Goal: Task Accomplishment & Management: Complete application form

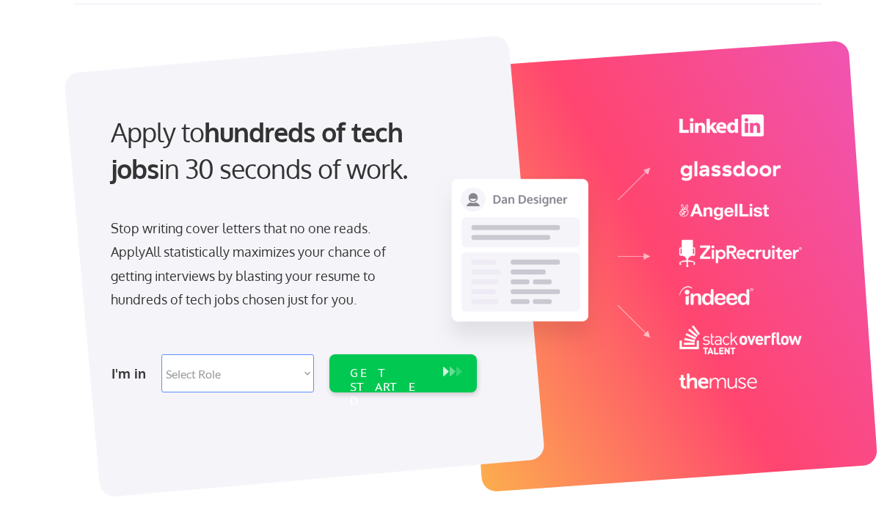
scroll to position [64, 0]
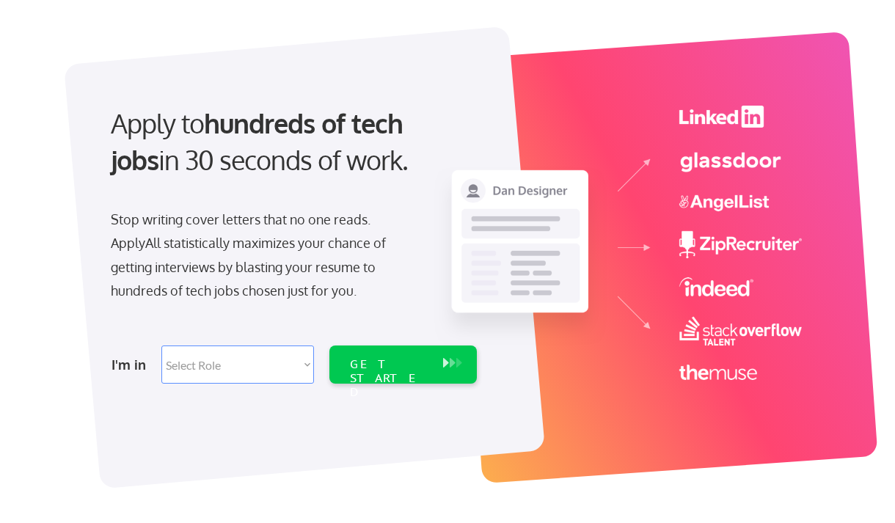
click at [305, 364] on select "Select Role Software Engineering Product Management Customer Success Sales UI/U…" at bounding box center [237, 365] width 153 height 38
select select ""tech_finance_biz_ops_cos""
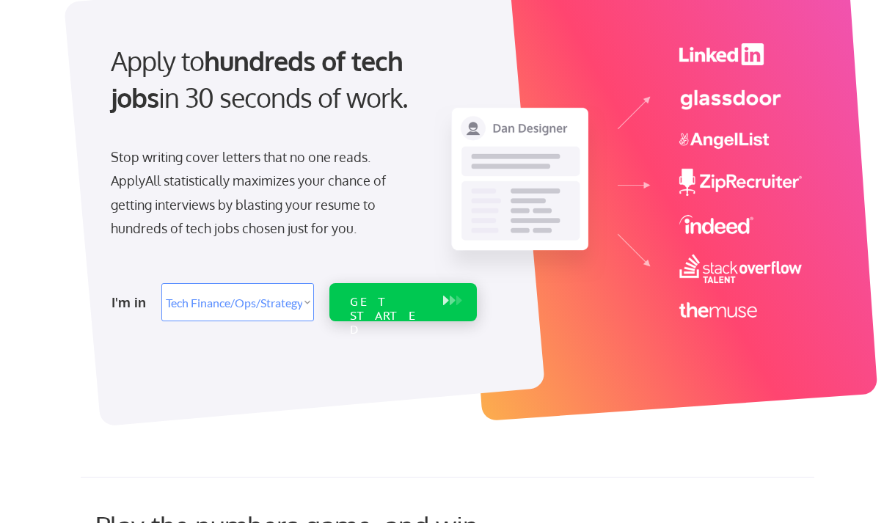
scroll to position [139, 0]
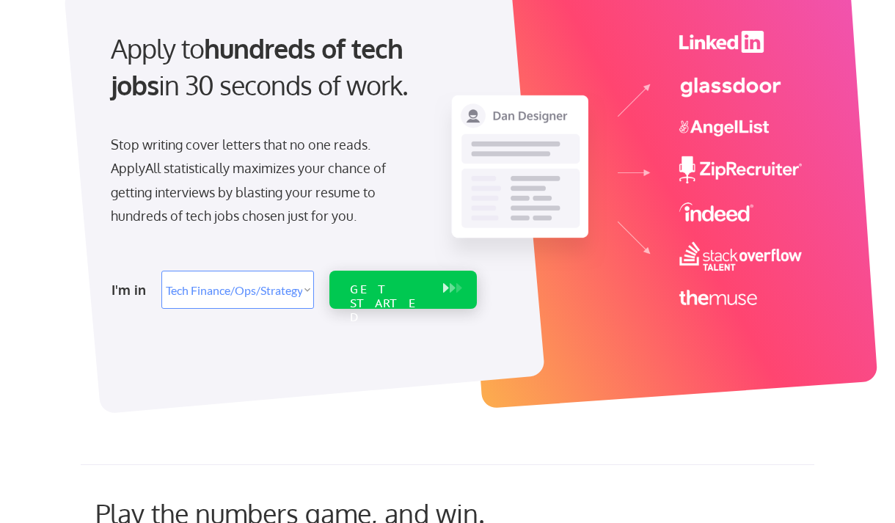
click at [380, 278] on div "GET STARTED" at bounding box center [389, 290] width 93 height 38
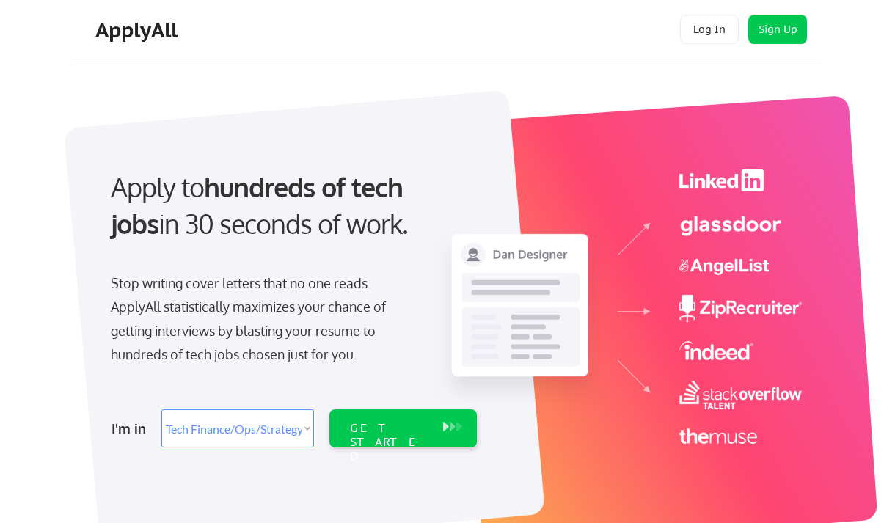
select select ""tech_finance_biz_ops_cos""
